Goal: Transaction & Acquisition: Purchase product/service

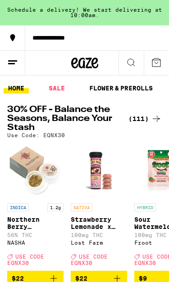
click at [130, 87] on link "FLOWER & PREROLLS" at bounding box center [121, 88] width 73 height 11
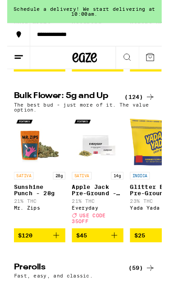
scroll to position [214, 0]
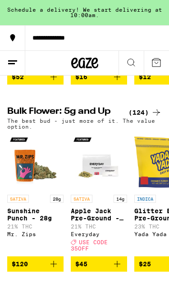
click at [152, 111] on icon at bounding box center [156, 112] width 11 height 11
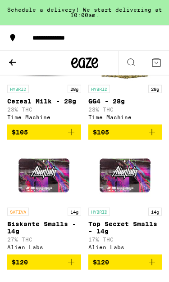
scroll to position [5978, 0]
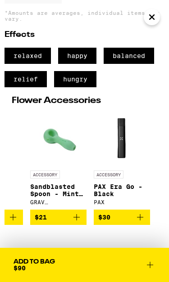
scroll to position [0, 363]
click at [149, 21] on icon "Close" at bounding box center [151, 17] width 11 height 14
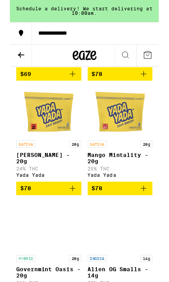
scroll to position [5129, 0]
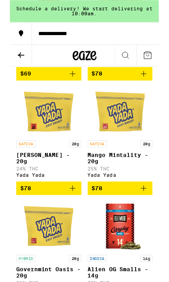
click at [151, 89] on icon "Add to bag" at bounding box center [151, 83] width 11 height 11
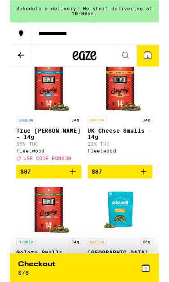
scroll to position [5421, 0]
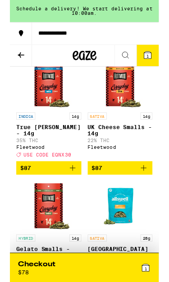
click at [63, 25] on p "Governmint Oasis - 20g" at bounding box center [44, 17] width 74 height 14
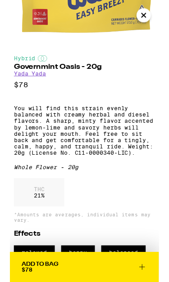
scroll to position [119, 0]
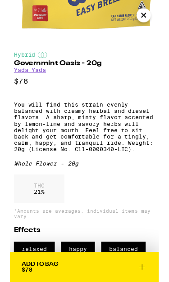
click at [158, 18] on button "Close" at bounding box center [152, 17] width 16 height 16
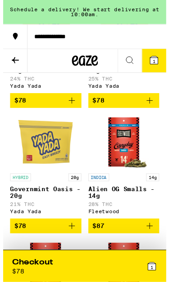
scroll to position [5238, 0]
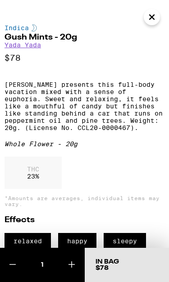
scroll to position [160, 0]
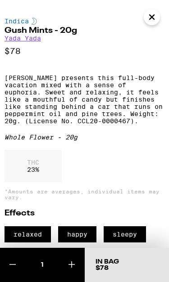
click at [151, 24] on button "Close" at bounding box center [152, 17] width 16 height 16
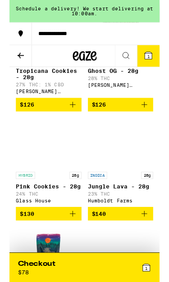
scroll to position [6787, 0]
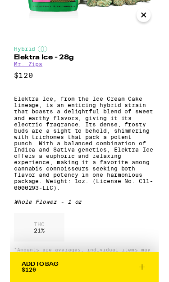
scroll to position [127, 0]
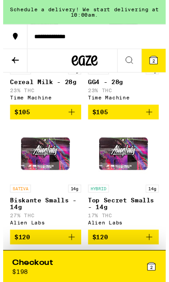
scroll to position [6019, 0]
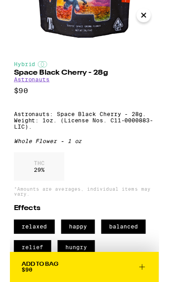
scroll to position [63, 0]
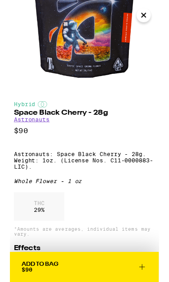
click at [157, 28] on img at bounding box center [84, 21] width 169 height 169
click at [149, 22] on icon "Close" at bounding box center [151, 17] width 11 height 14
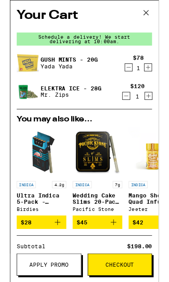
click at [138, 78] on icon "Decrement" at bounding box center [135, 76] width 8 height 11
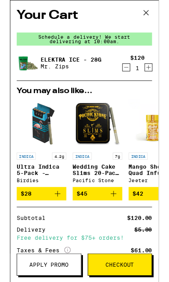
click at [154, 15] on icon at bounding box center [154, 14] width 5 height 5
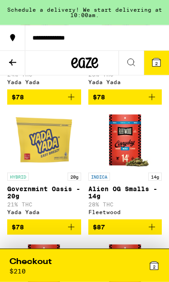
scroll to position [5221, 0]
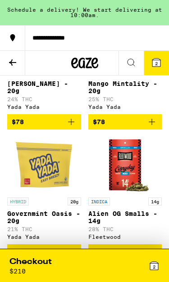
click at [159, 68] on button "3" at bounding box center [156, 63] width 25 height 24
